Goal: Complete application form

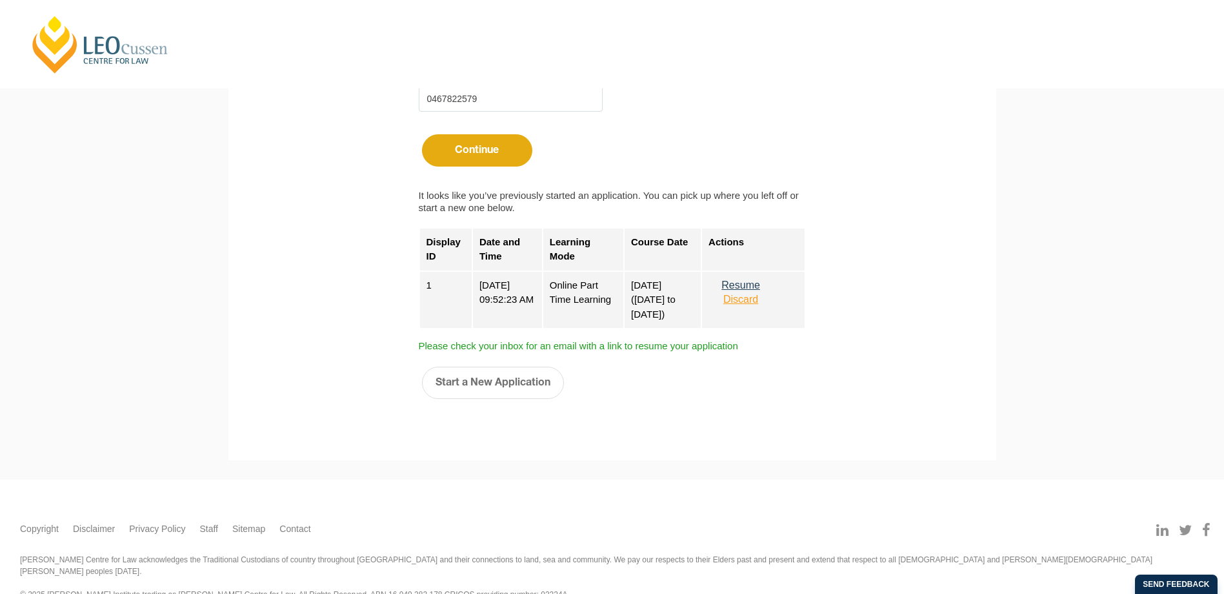
click at [755, 282] on button "Resume" at bounding box center [740, 285] width 65 height 12
click at [754, 280] on button "Resume" at bounding box center [740, 285] width 65 height 12
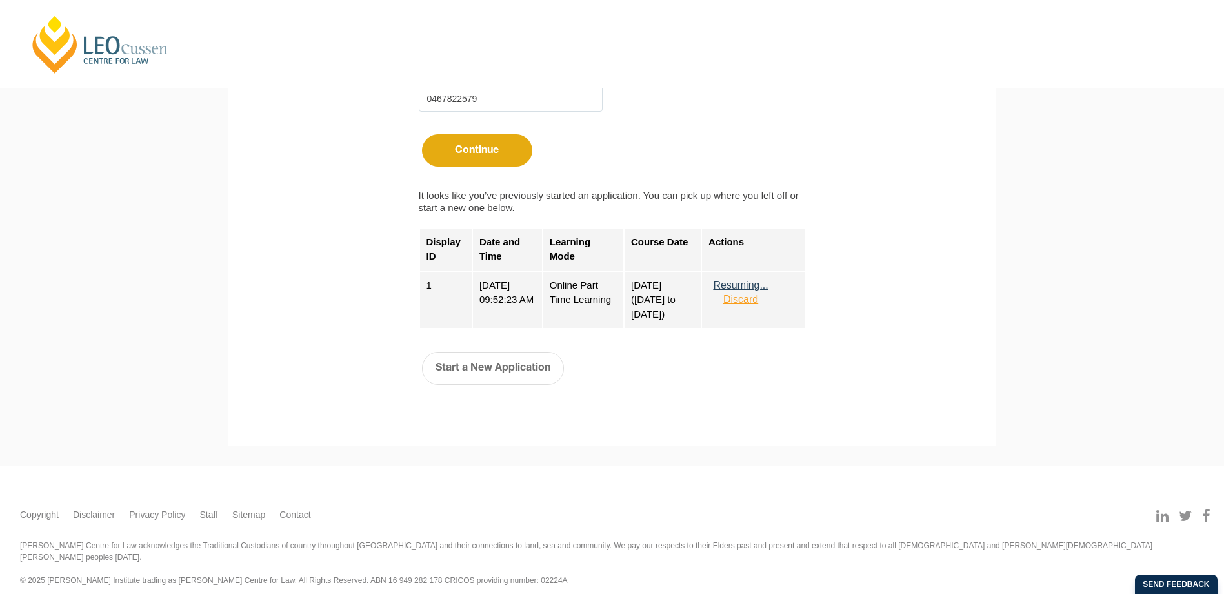
click at [754, 280] on button "Resuming..." at bounding box center [740, 285] width 65 height 12
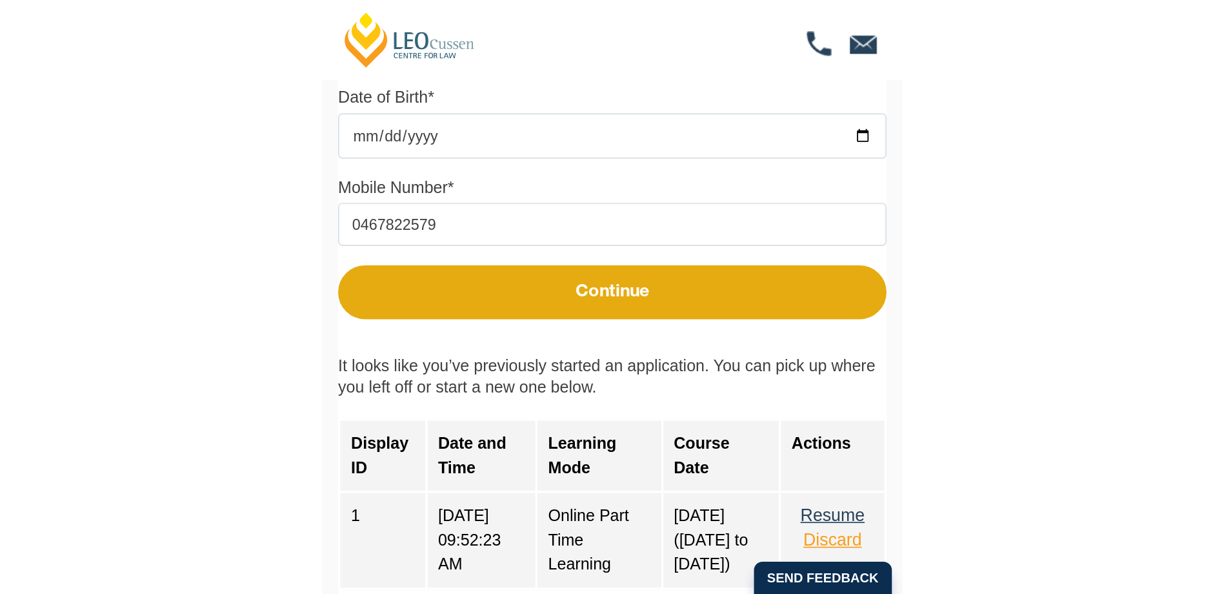
scroll to position [474, 0]
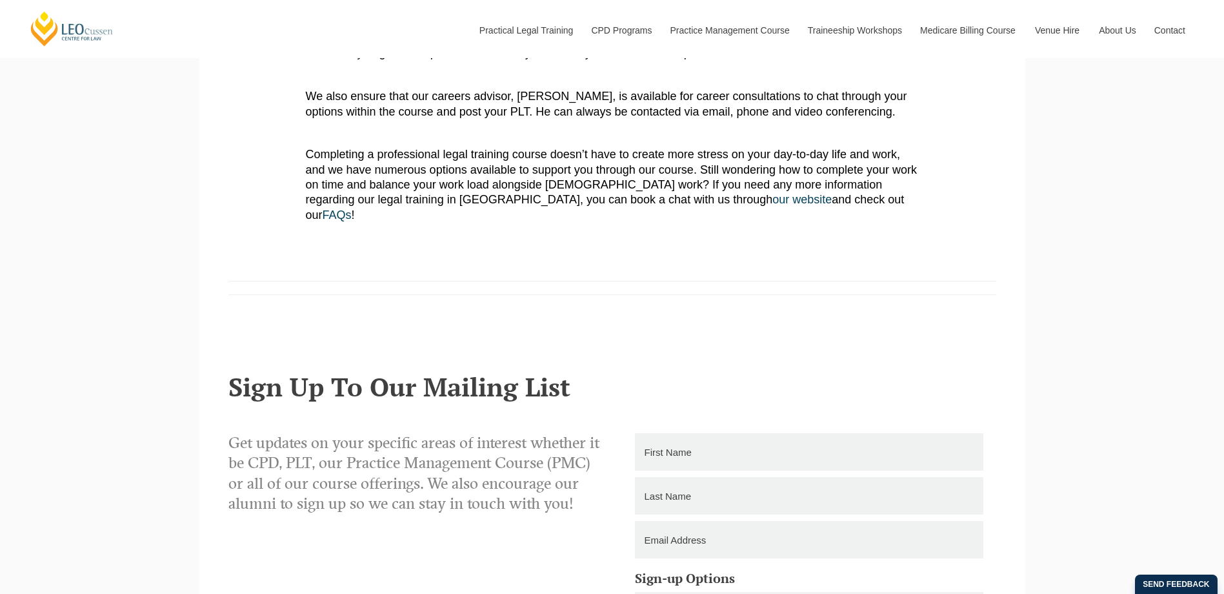
scroll to position [1015, 0]
